Goal: Information Seeking & Learning: Find specific page/section

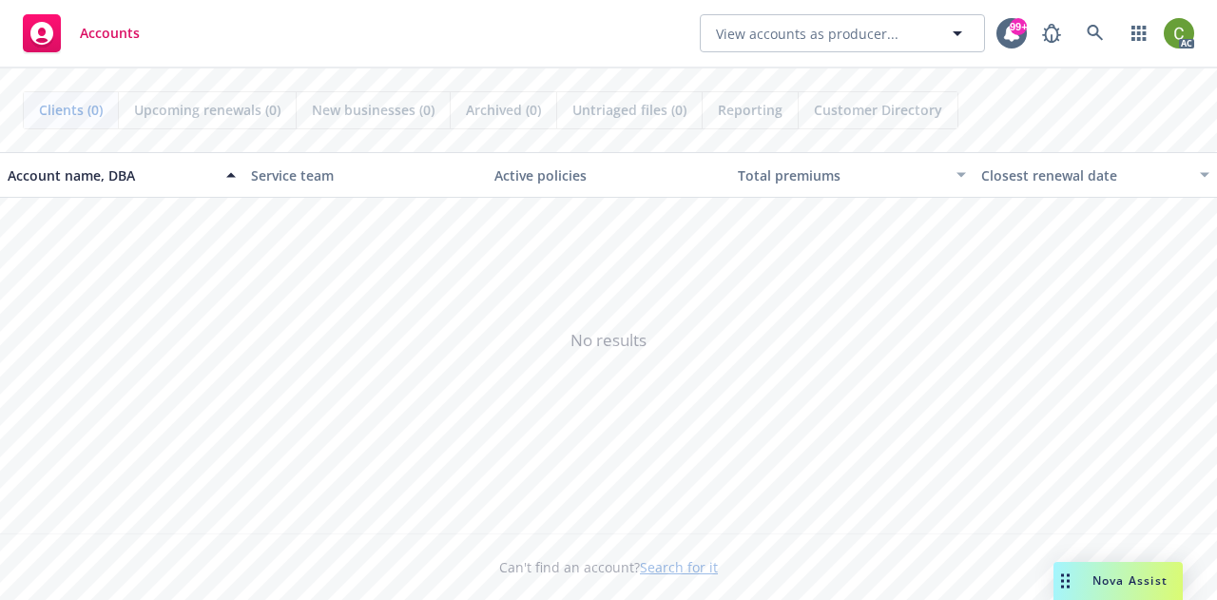
click at [1141, 580] on span "Nova Assist" at bounding box center [1130, 580] width 75 height 16
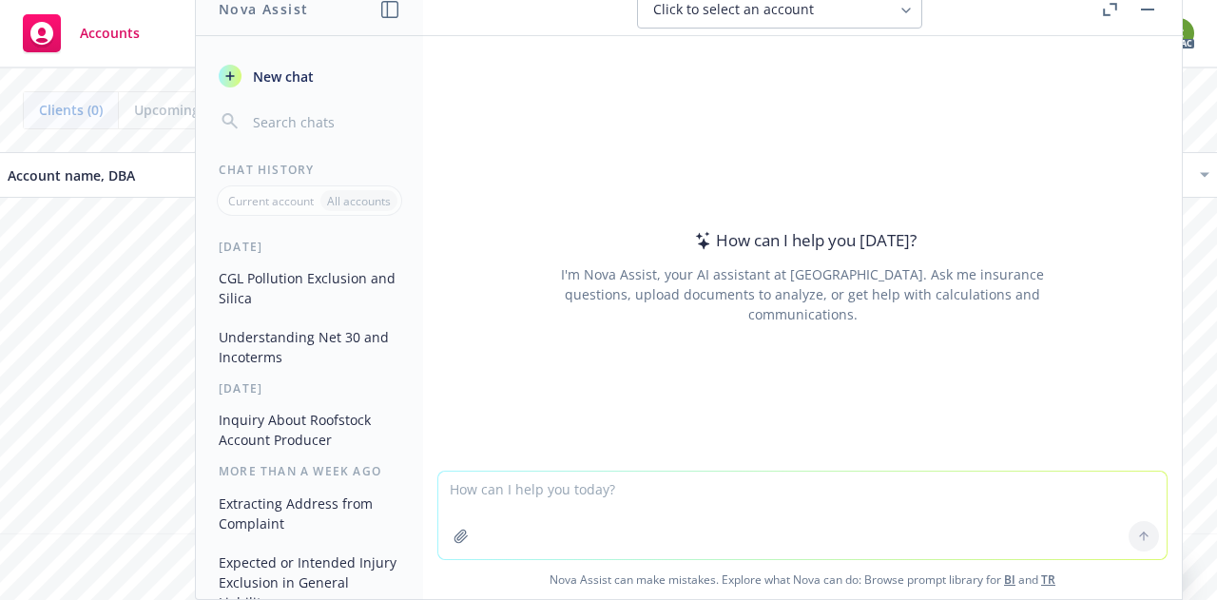
click at [854, 502] on textarea at bounding box center [802, 515] width 728 height 87
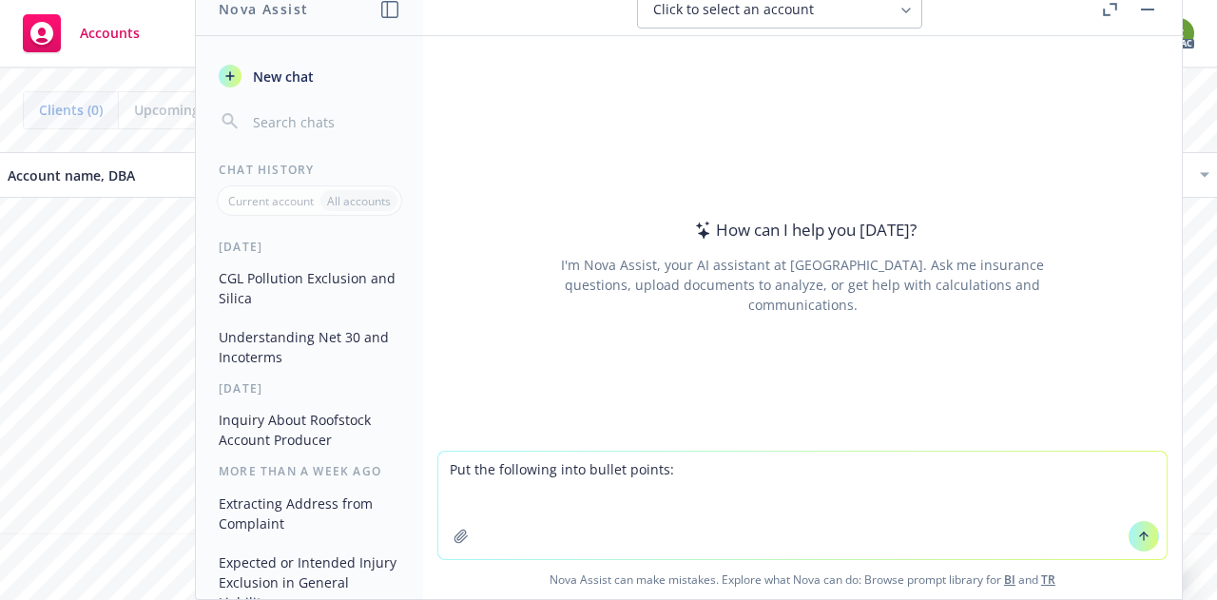
paste textarea "Lo Ipsum, D si ametcon ad elitsedd ei tem incidi utlaboreetd magna 2/31/01 aliq…"
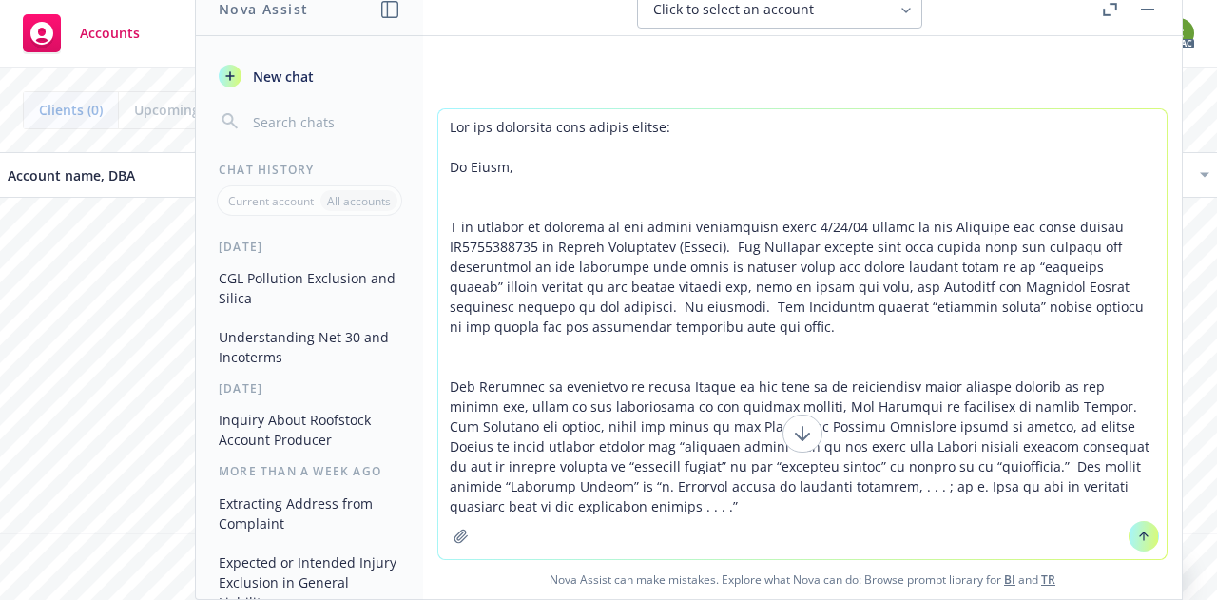
type textarea "Lor ips dolorsita cons adipis elitse: Do Eiusm, T in utlabor et dolorema al eni…"
click at [1140, 539] on icon at bounding box center [1143, 536] width 13 height 13
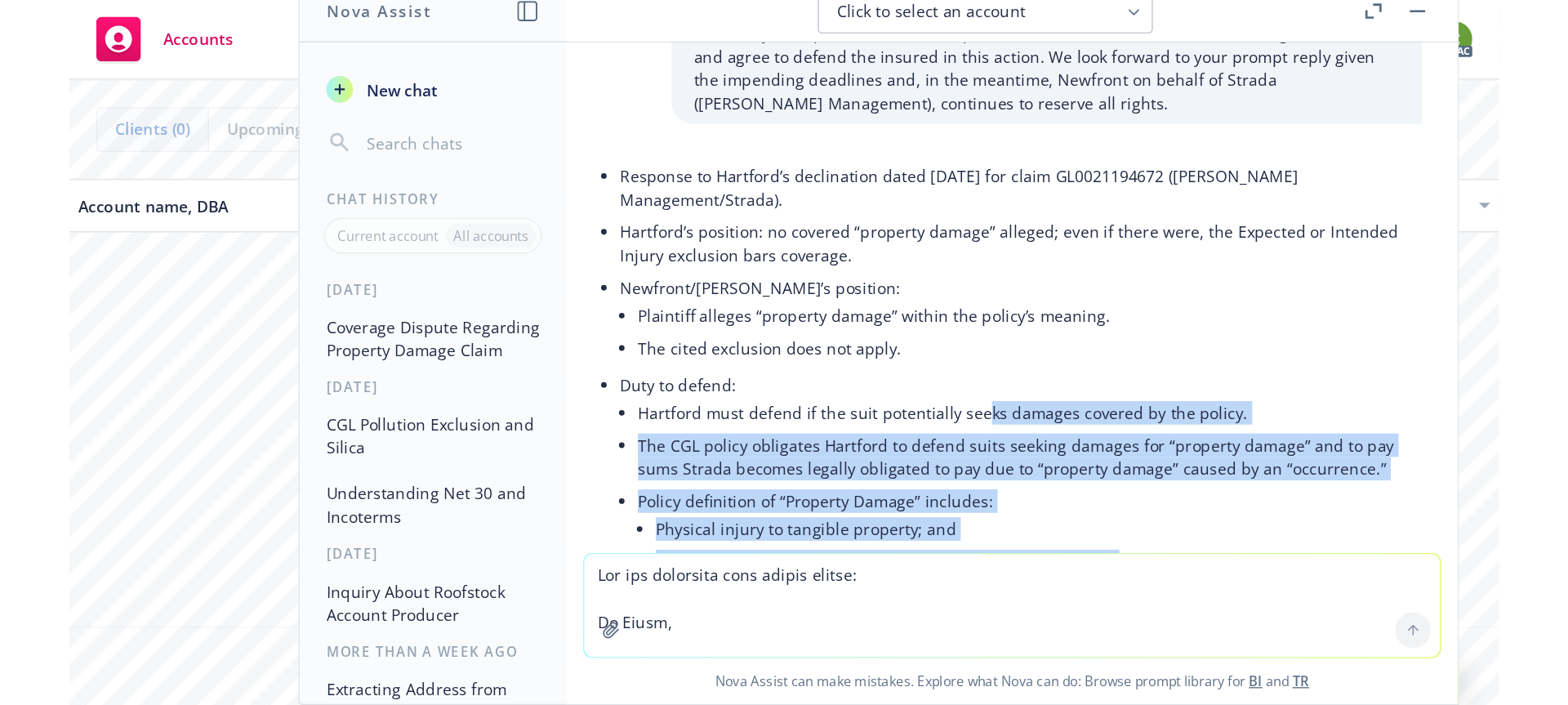
scroll to position [1205, 0]
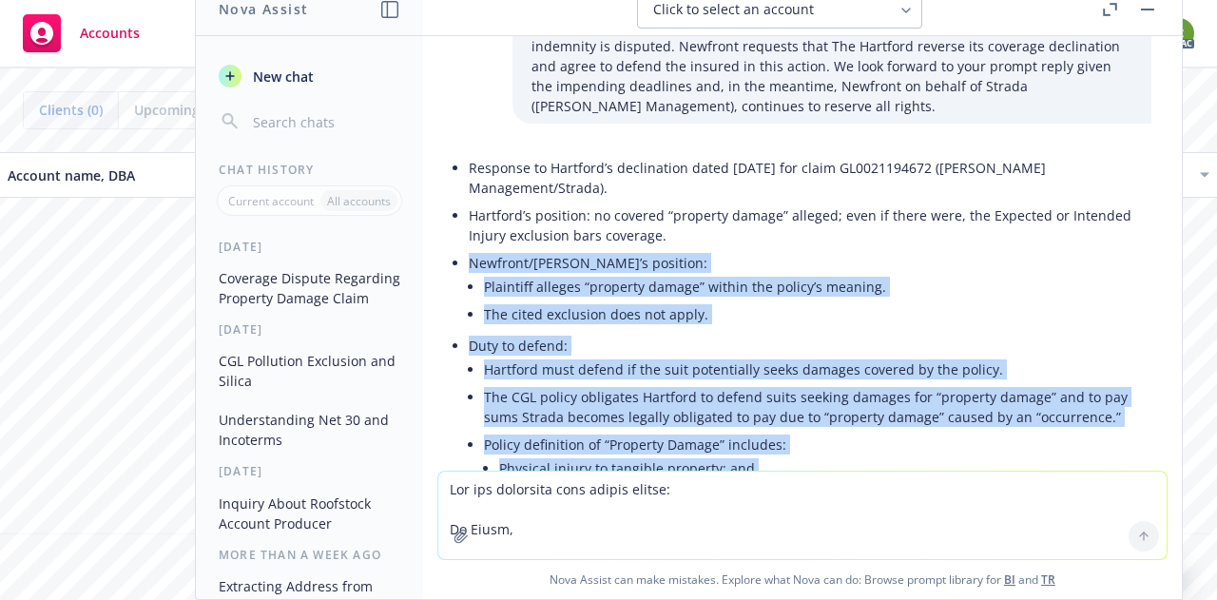
drag, startPoint x: 775, startPoint y: 364, endPoint x: 448, endPoint y: 201, distance: 365.7
copy ul "Loremips/Dolors’a consecte: Adipiscin elitsed “doeiusmo tempor” incidi utl etdo…"
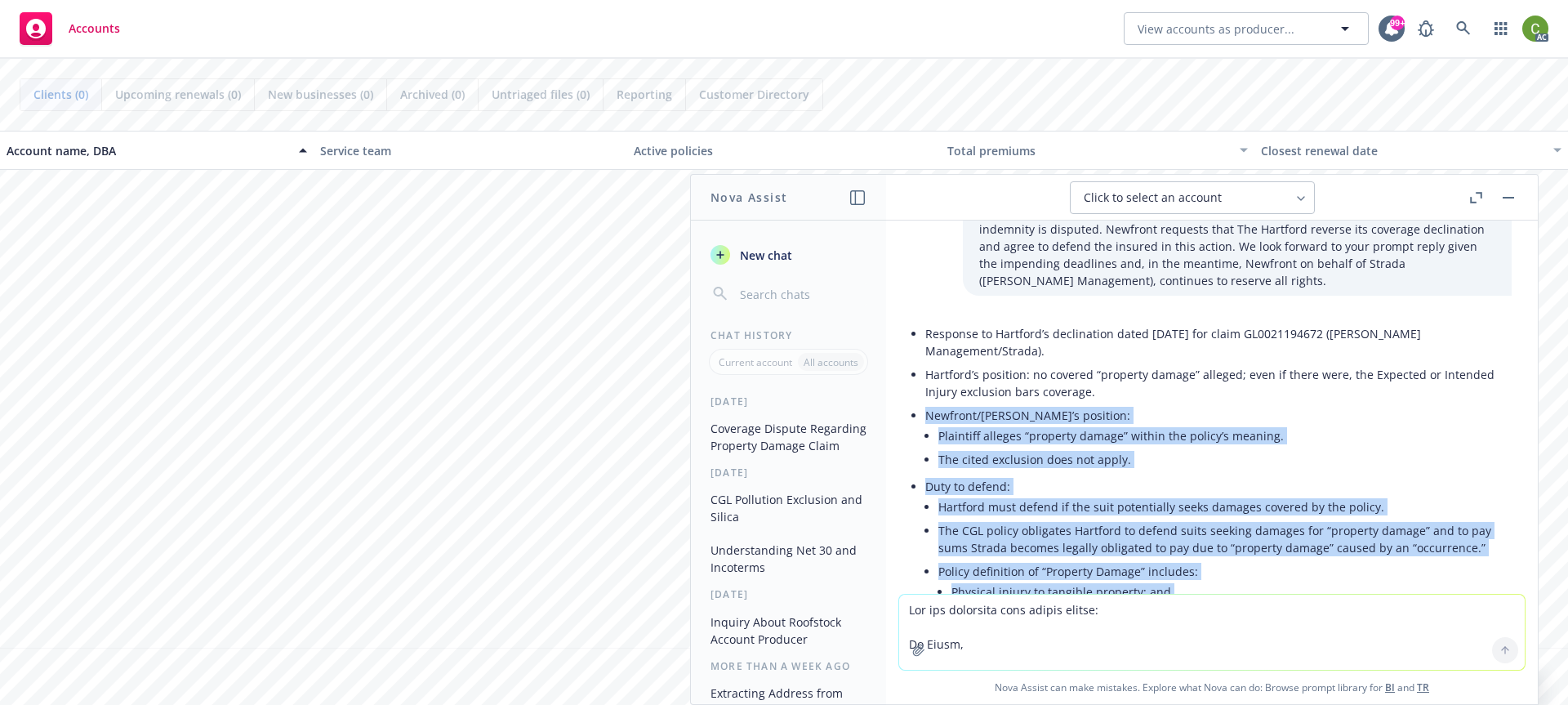
drag, startPoint x: 1510, startPoint y: 198, endPoint x: 1503, endPoint y: 185, distance: 14.8
click at [1044, 198] on button "button" at bounding box center [1508, 198] width 20 height 20
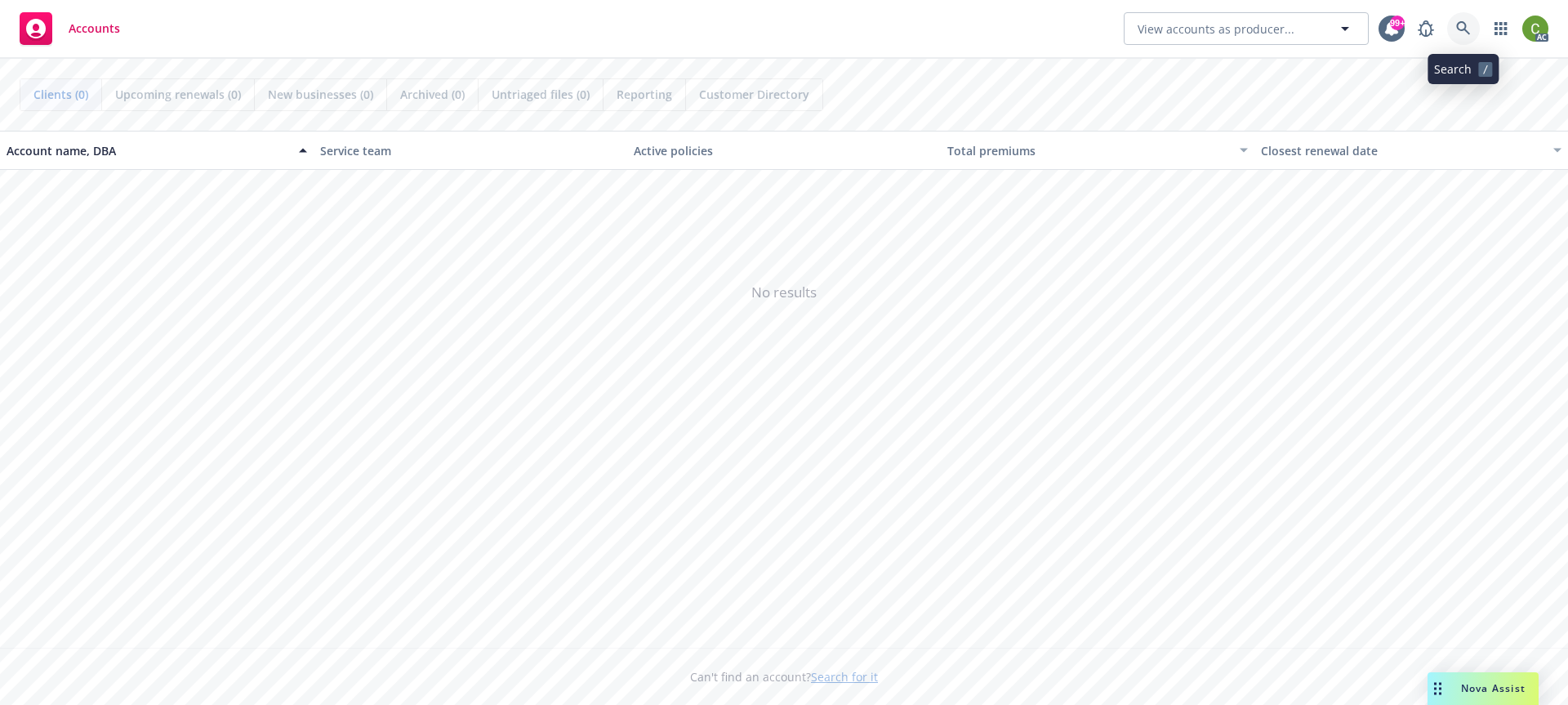
click at [1044, 33] on icon at bounding box center [1462, 28] width 15 height 15
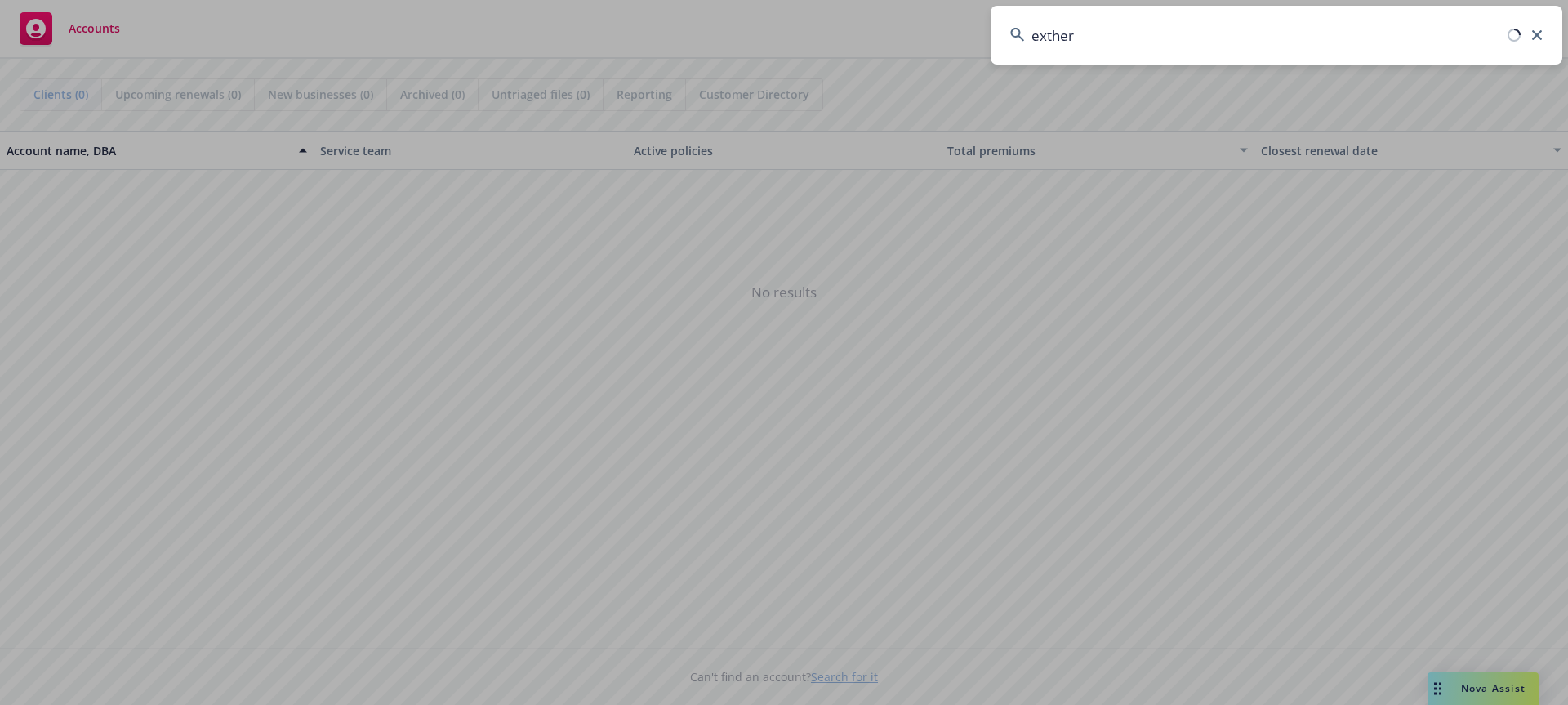
type input "exthera"
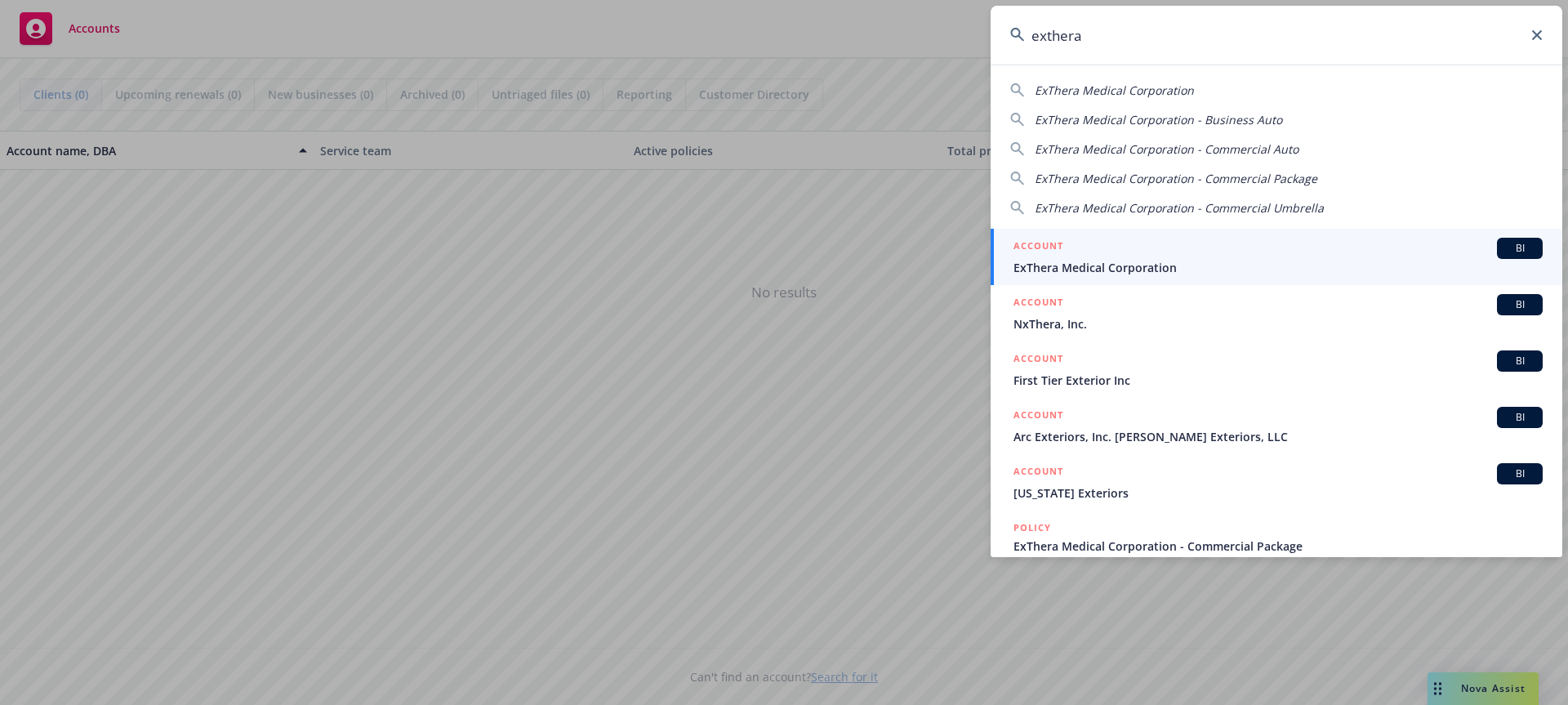
click at [1044, 254] on div "ACCOUNT BI" at bounding box center [1278, 248] width 529 height 21
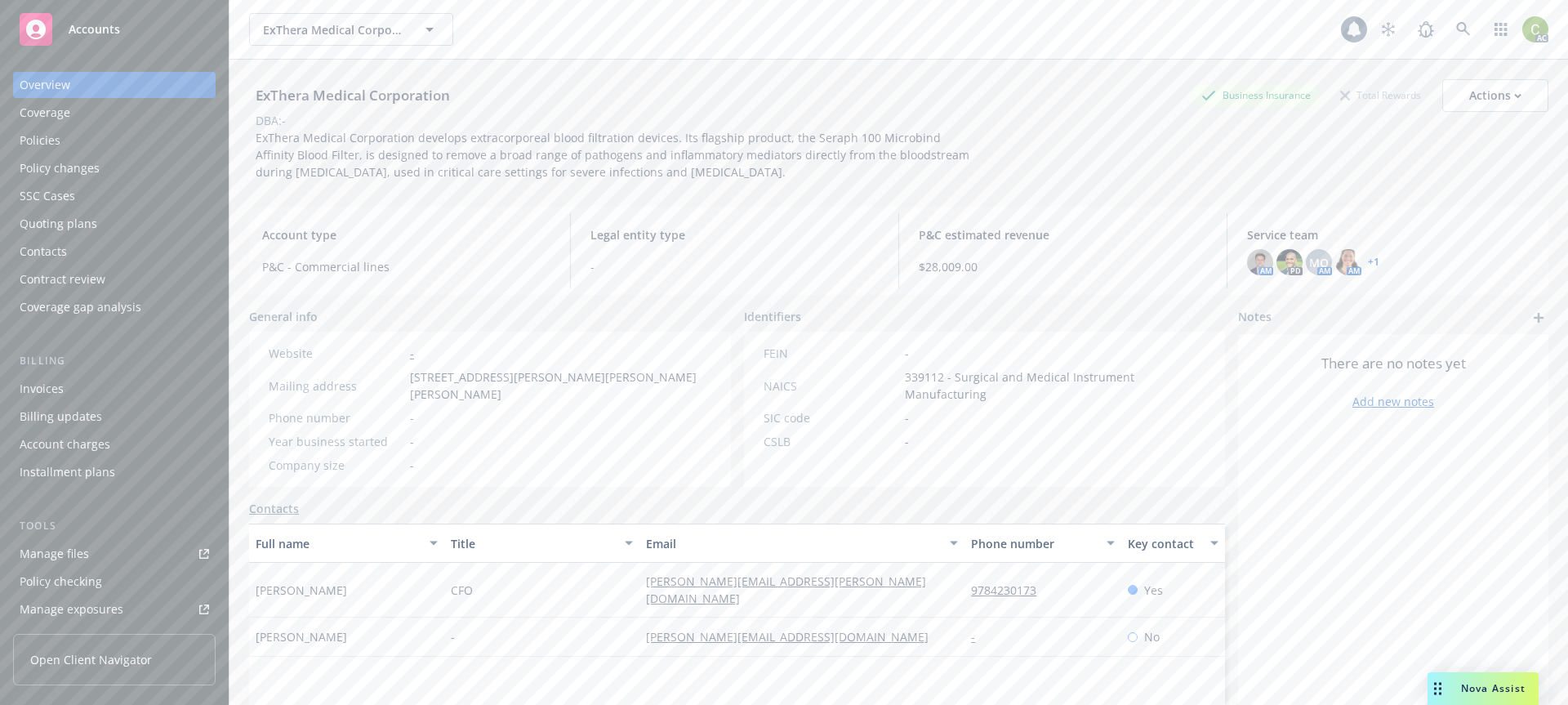
click at [32, 139] on div "Policies" at bounding box center [40, 140] width 41 height 26
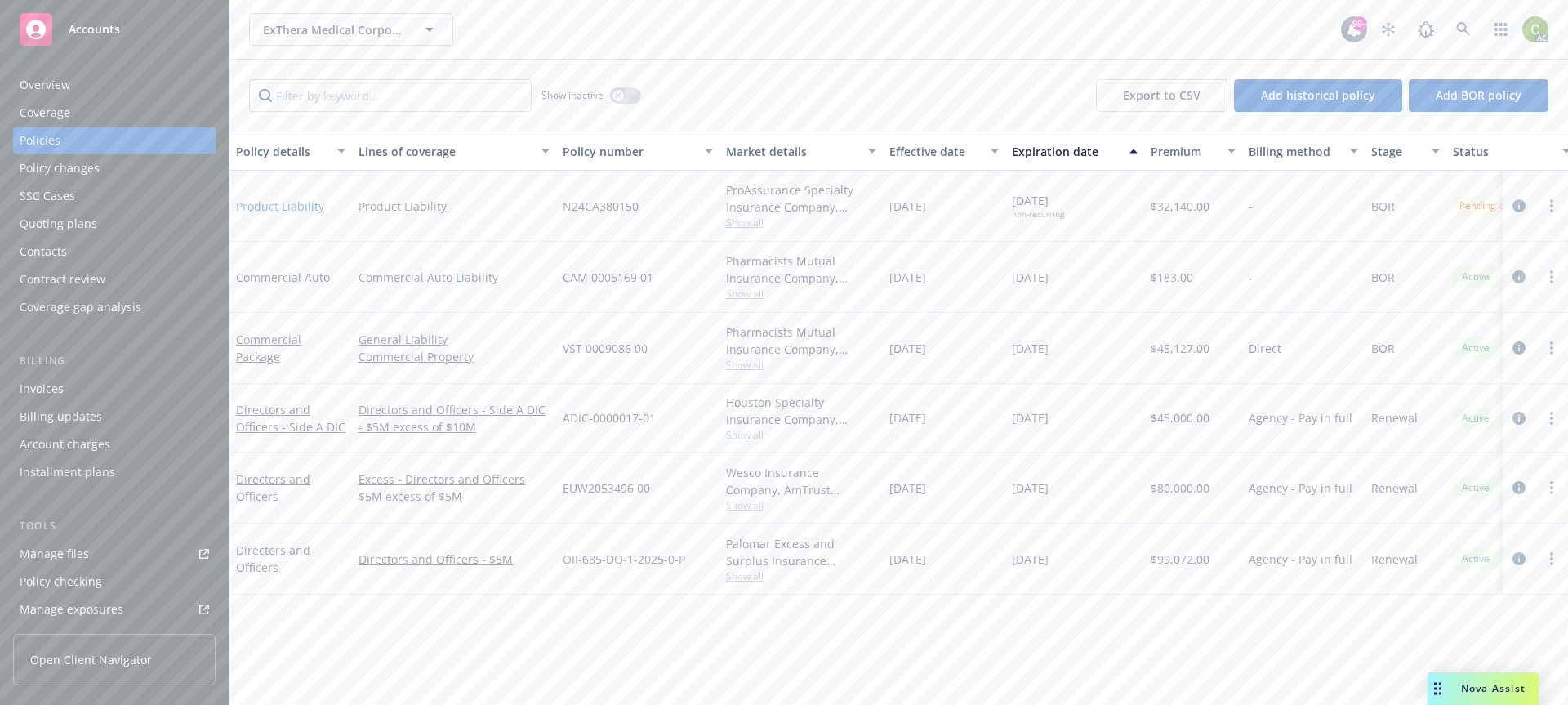
click at [281, 212] on link "Product Liability" at bounding box center [280, 206] width 88 height 15
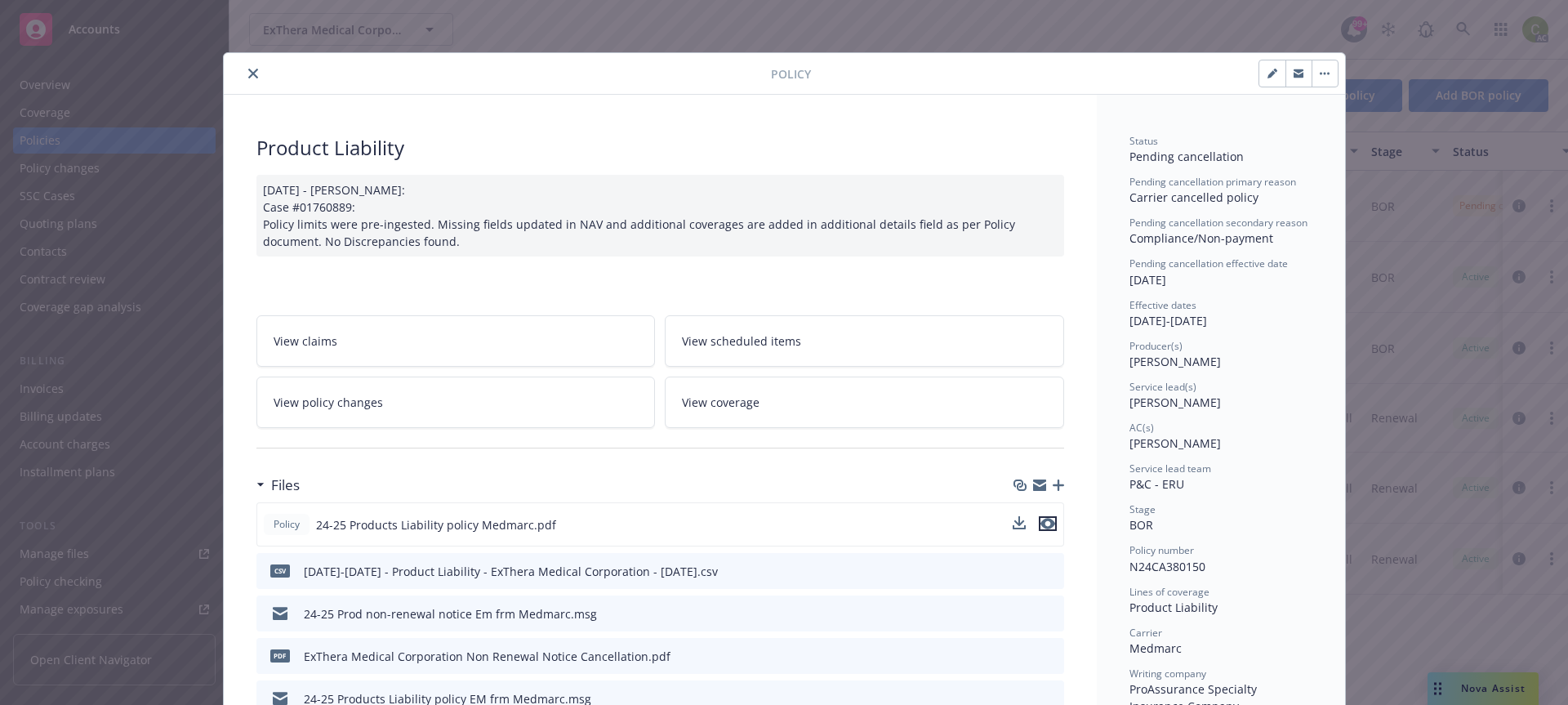
click at [1044, 514] on icon "preview file" at bounding box center [1047, 523] width 15 height 11
